Goal: Task Accomplishment & Management: Use online tool/utility

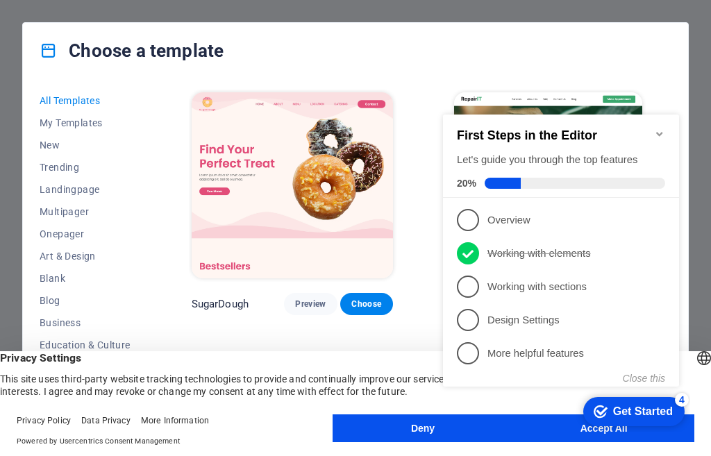
click at [392, 432] on button "Deny" at bounding box center [422, 428] width 181 height 28
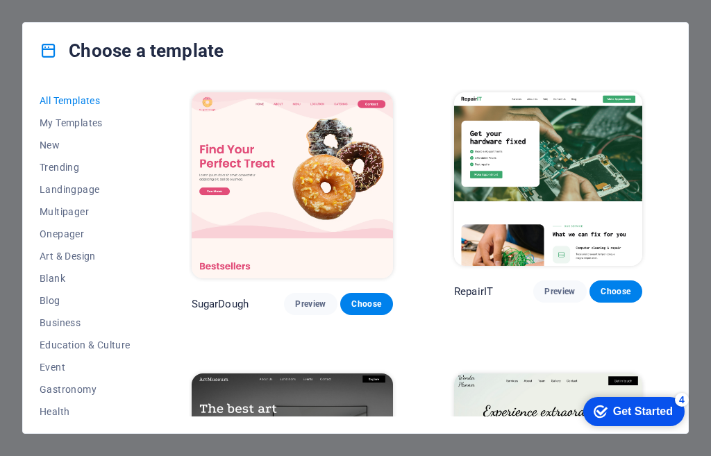
click at [623, 402] on div "checkmark Get Started 4" at bounding box center [633, 411] width 101 height 29
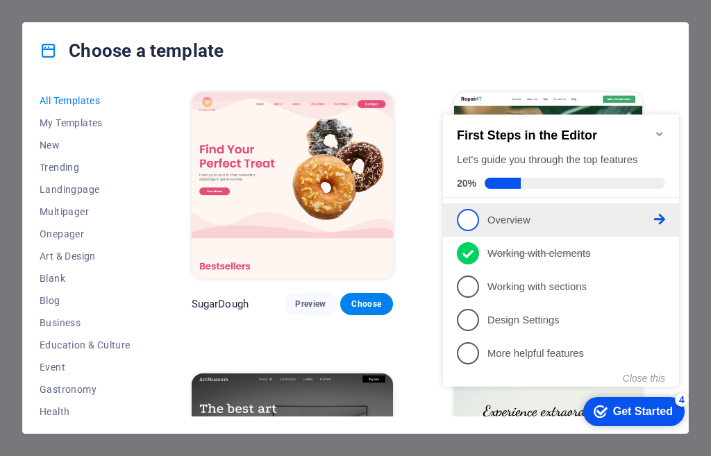
click at [466, 221] on span "1" at bounding box center [468, 220] width 22 height 22
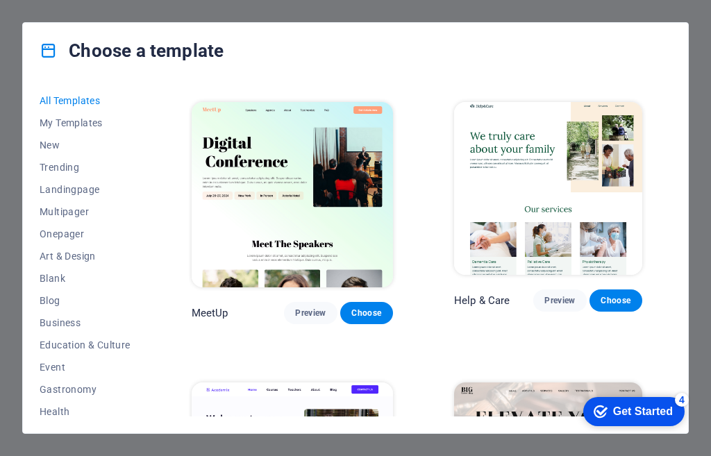
scroll to position [486, 0]
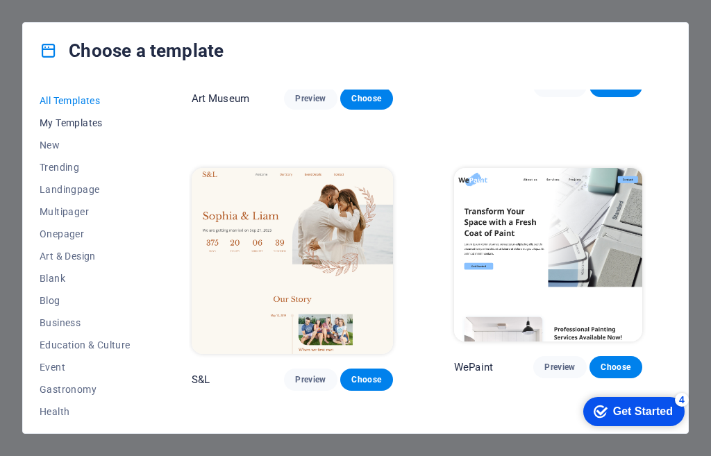
click at [82, 120] on span "My Templates" at bounding box center [85, 122] width 91 height 11
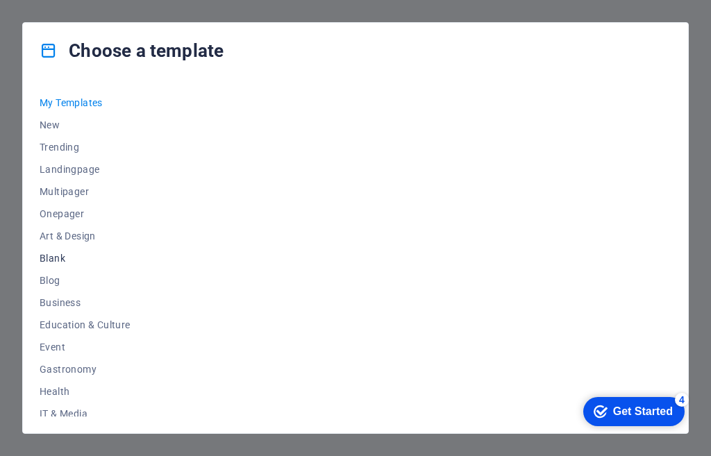
scroll to position [0, 0]
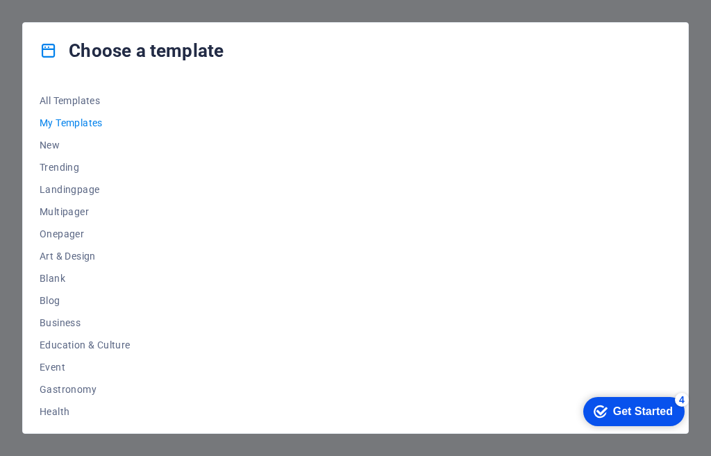
click at [41, 52] on icon at bounding box center [49, 51] width 18 height 18
click at [65, 223] on button "Onepager" at bounding box center [85, 234] width 91 height 22
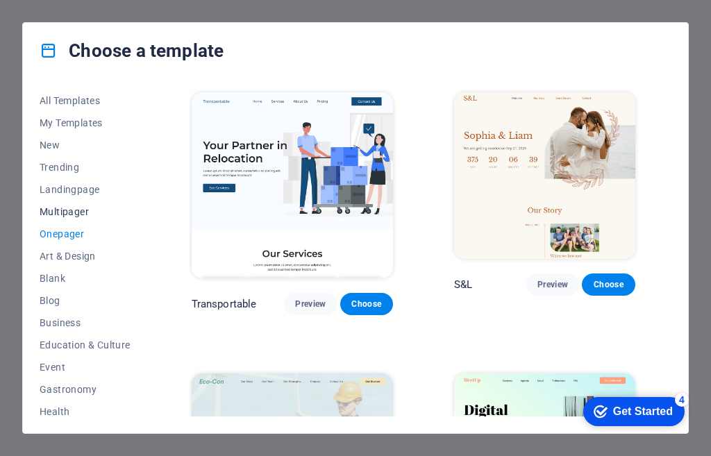
click at [66, 213] on span "Multipager" at bounding box center [85, 211] width 91 height 11
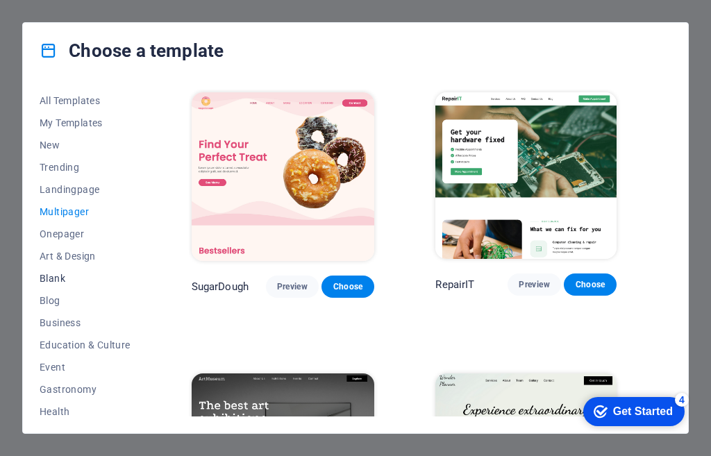
scroll to position [228, 0]
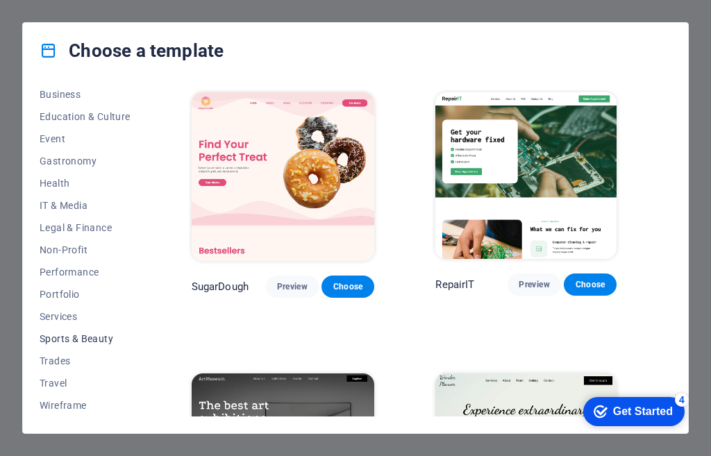
click at [69, 341] on span "Sports & Beauty" at bounding box center [85, 338] width 91 height 11
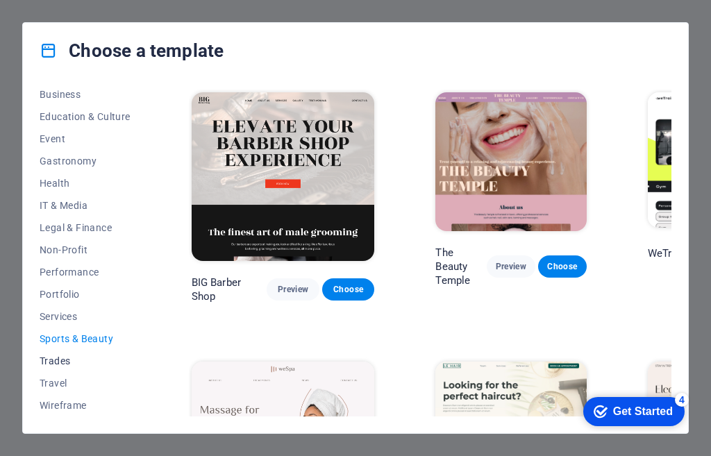
click at [67, 363] on span "Trades" at bounding box center [85, 360] width 91 height 11
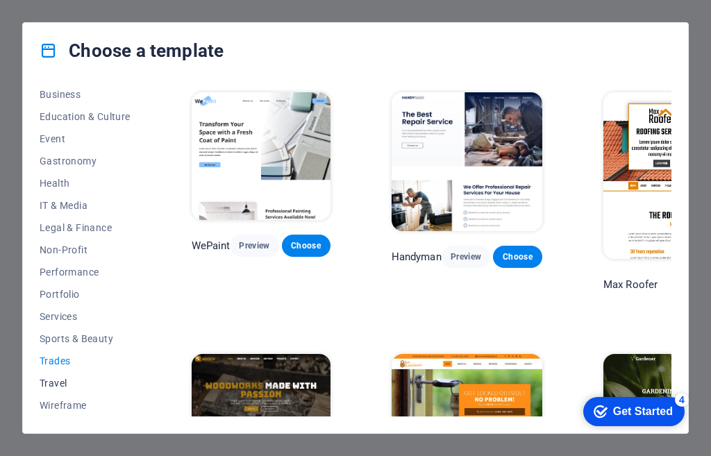
click at [69, 386] on span "Travel" at bounding box center [85, 382] width 91 height 11
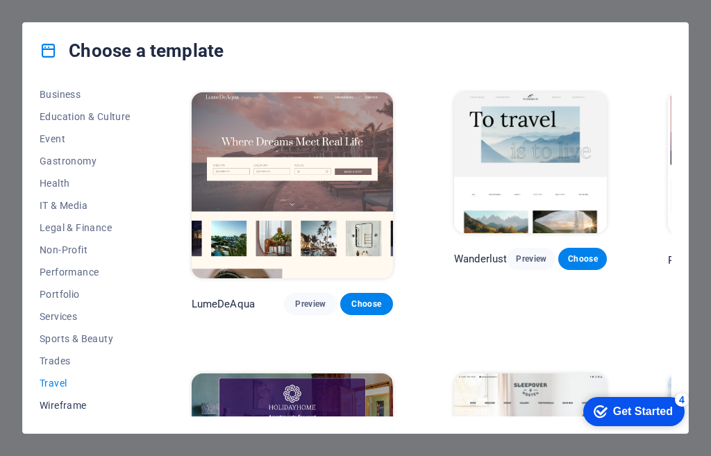
click at [74, 410] on span "Wireframe" at bounding box center [85, 405] width 91 height 11
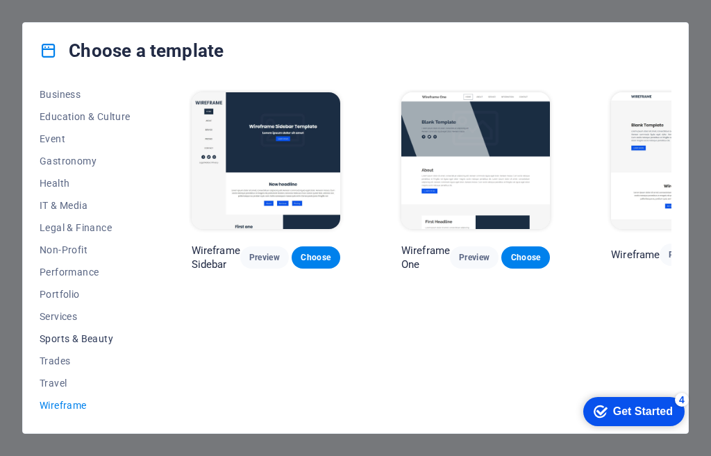
scroll to position [0, 0]
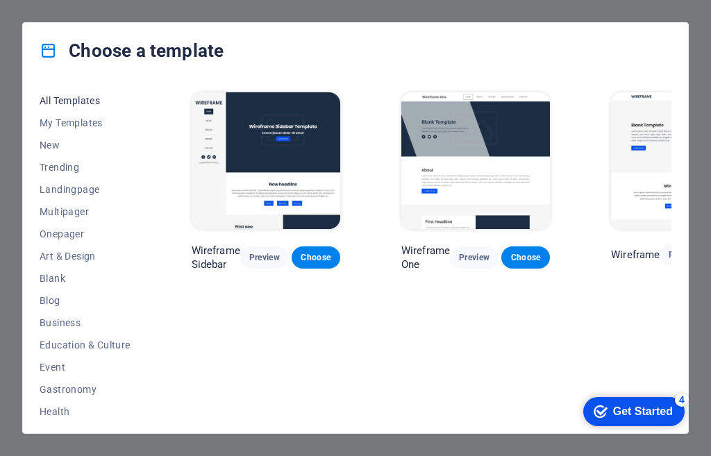
click at [83, 96] on span "All Templates" at bounding box center [85, 100] width 91 height 11
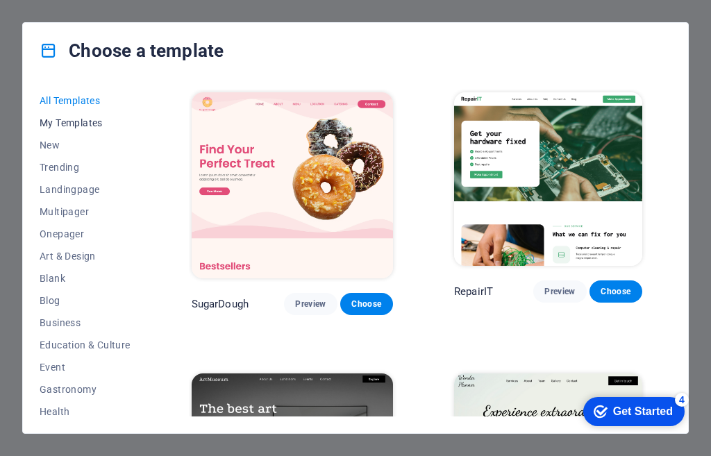
click at [80, 121] on span "My Templates" at bounding box center [85, 122] width 91 height 11
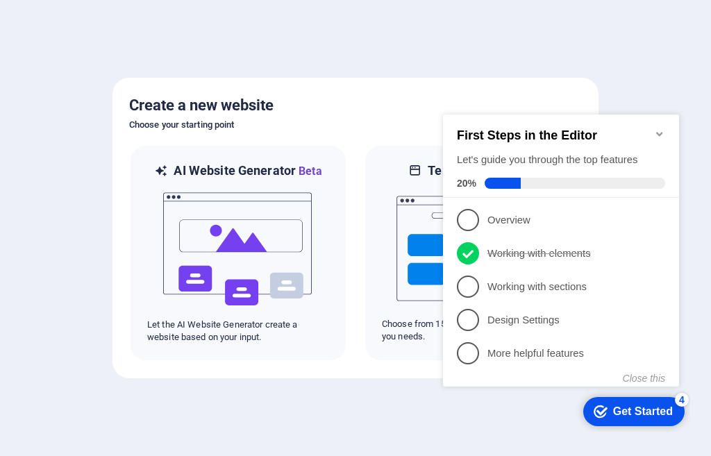
click at [655, 128] on icon "Minimize checklist" at bounding box center [659, 133] width 11 height 11
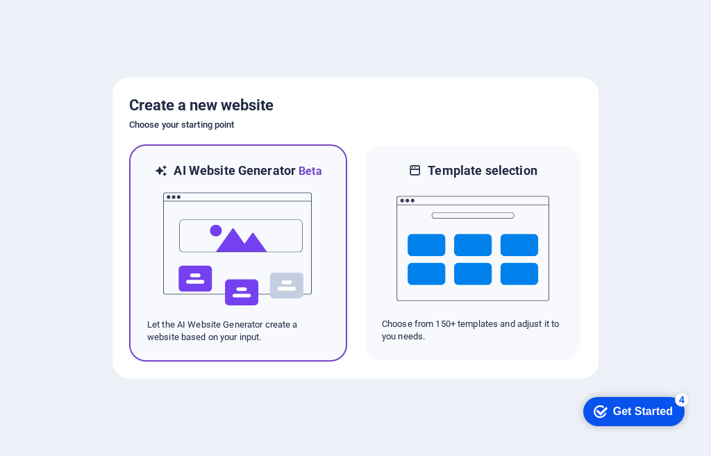
click at [294, 238] on img at bounding box center [238, 249] width 153 height 139
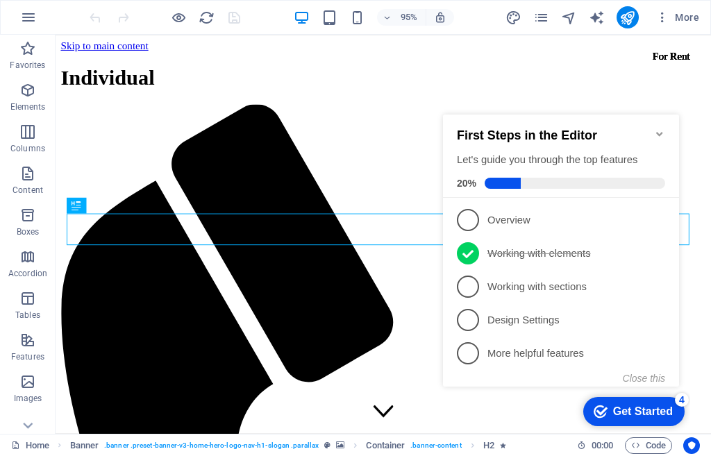
click at [658, 128] on icon "Minimize checklist" at bounding box center [659, 133] width 11 height 11
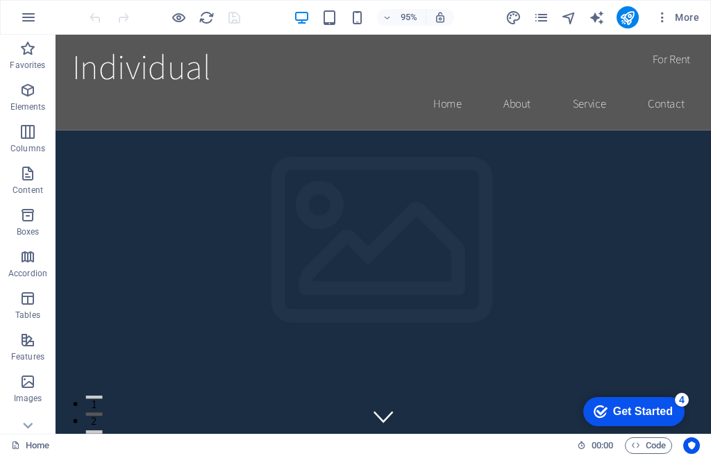
click at [647, 417] on div "Get Started" at bounding box center [643, 411] width 60 height 12
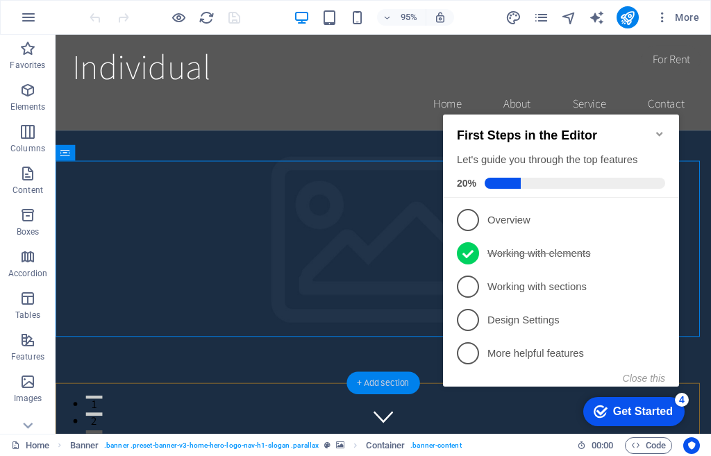
click at [375, 387] on div "+ Add section" at bounding box center [382, 383] width 73 height 22
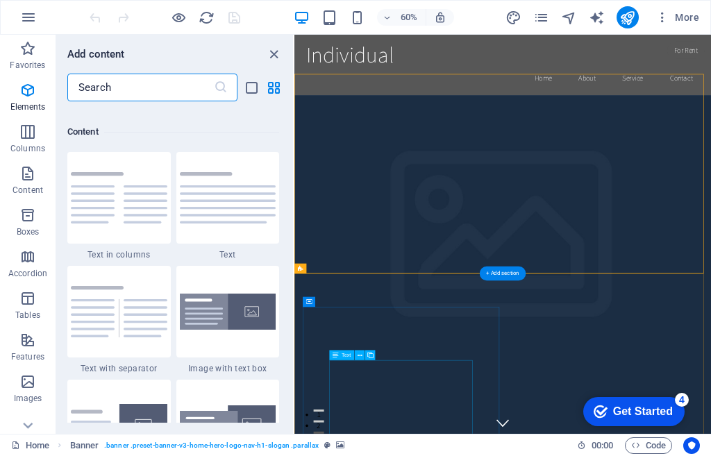
scroll to position [2428, 0]
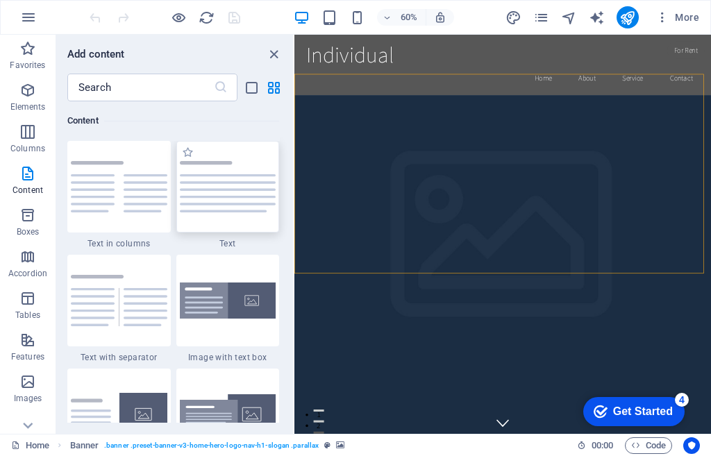
click at [224, 215] on div at bounding box center [227, 187] width 103 height 92
click at [294, 290] on div "Drag here to replace the existing content. Press “Ctrl” if you want to create a…" at bounding box center [502, 234] width 416 height 399
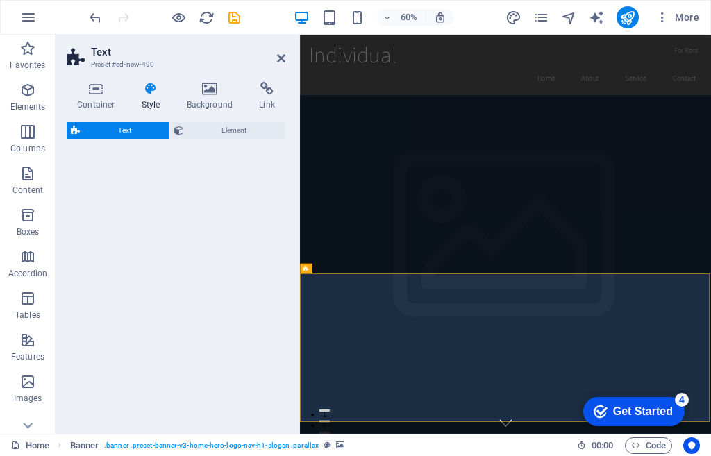
select select "rem"
select select "preset-text-v2-default"
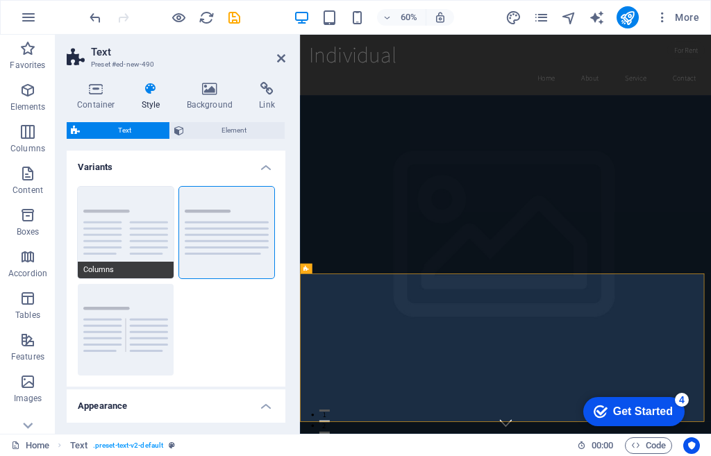
click at [112, 216] on button "Columns" at bounding box center [126, 233] width 96 height 92
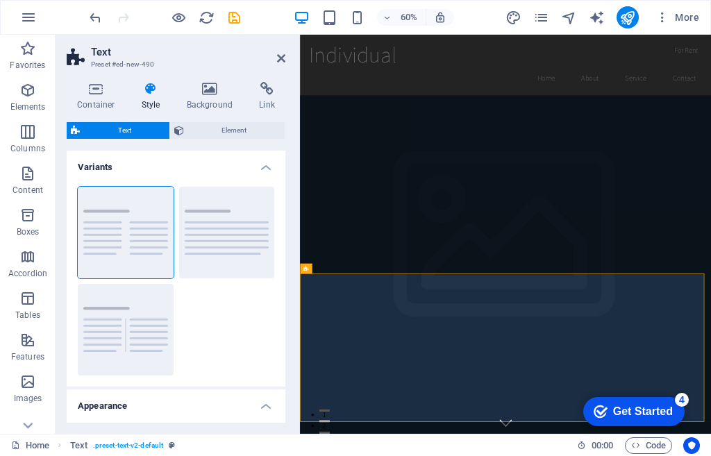
click at [132, 281] on div "Columns Default Separator" at bounding box center [176, 281] width 219 height 211
click at [33, 139] on icon "button" at bounding box center [27, 132] width 17 height 17
click at [27, 110] on p "Elements" at bounding box center [27, 106] width 35 height 11
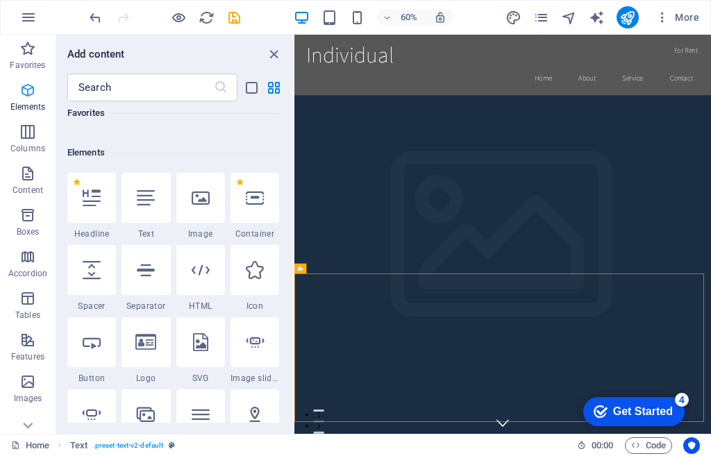
scroll to position [148, 0]
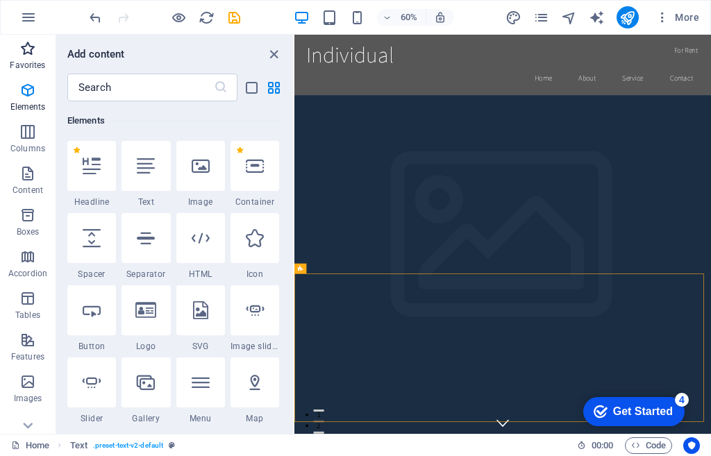
click at [28, 67] on p "Favorites" at bounding box center [27, 65] width 35 height 11
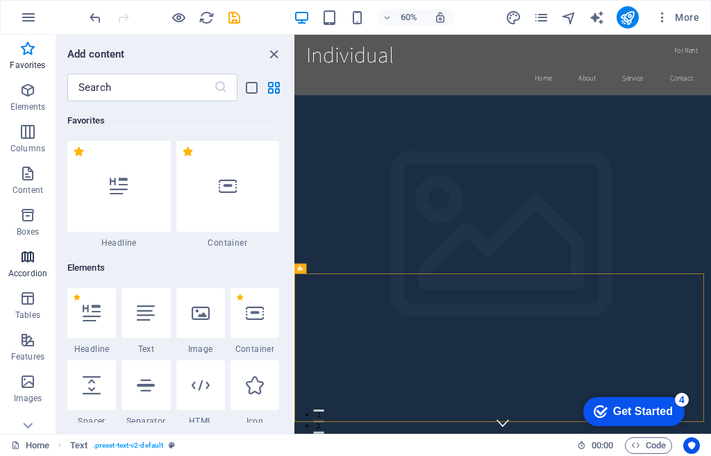
scroll to position [0, 0]
click at [0, 0] on icon "button" at bounding box center [0, 0] width 0 height 0
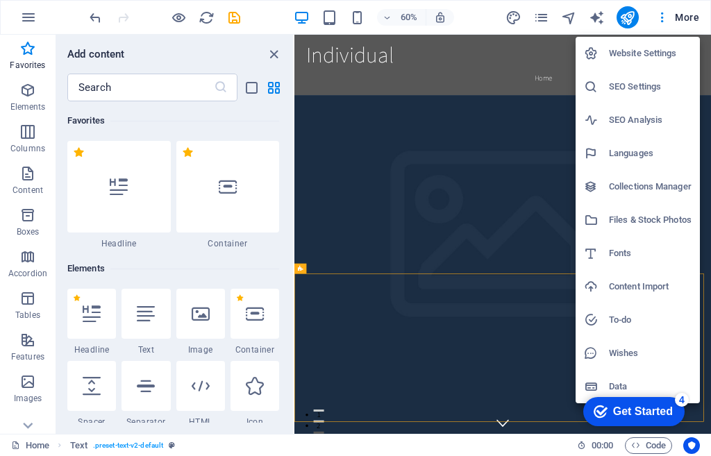
click at [534, 15] on div at bounding box center [355, 228] width 711 height 456
